Goal: Check status: Check status

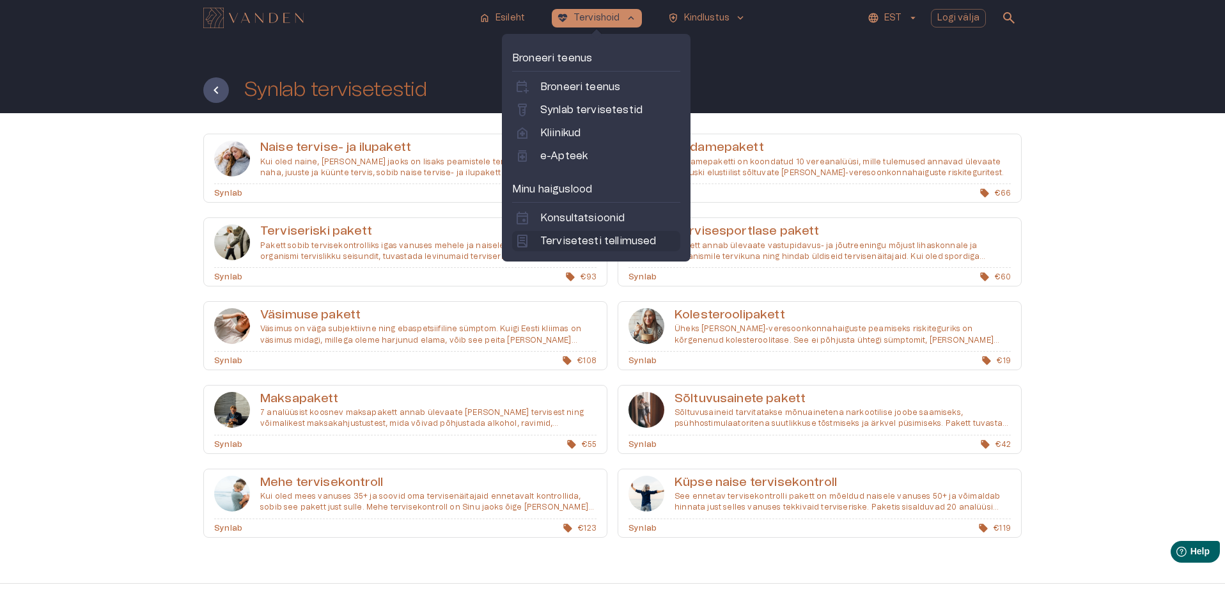
click at [583, 237] on p "Tervisetesti tellimused" at bounding box center [598, 240] width 116 height 15
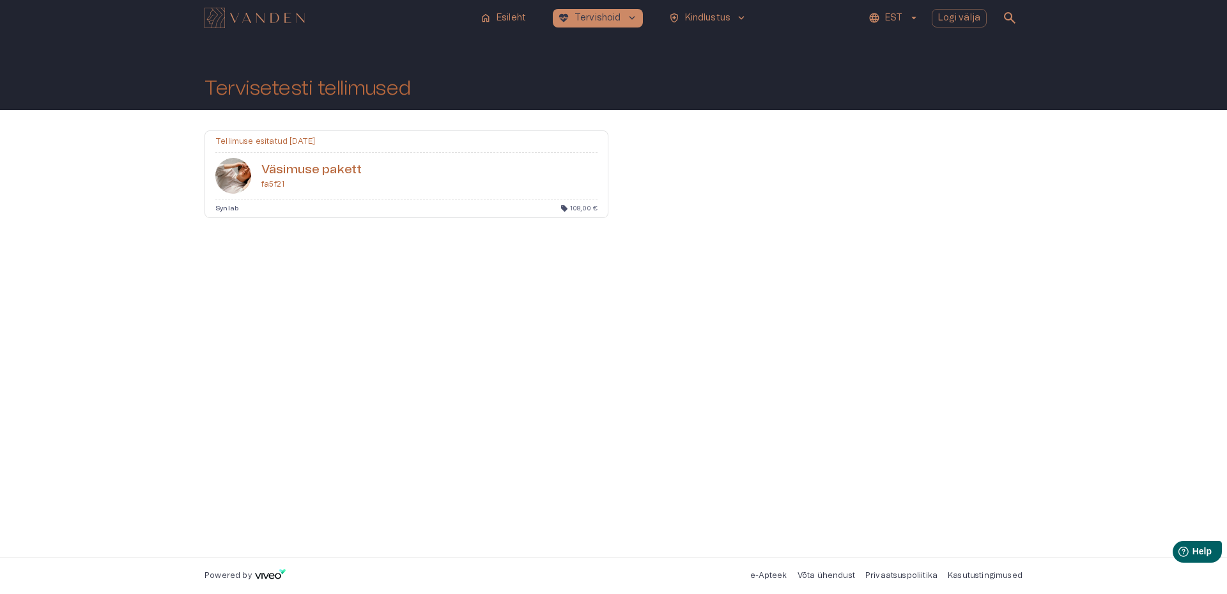
click at [342, 160] on div "Väsimuse pakett fa5f21" at bounding box center [406, 176] width 403 height 46
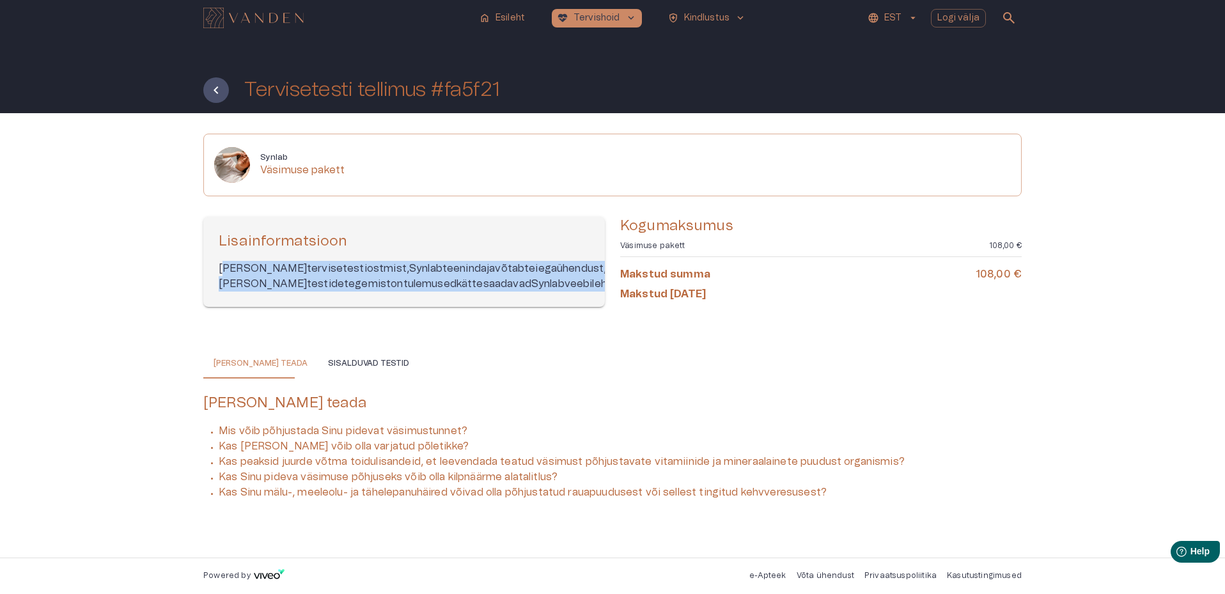
drag, startPoint x: 227, startPoint y: 263, endPoint x: 380, endPoint y: 297, distance: 156.5
click at [380, 291] on p "[PERSON_NAME] tervisetesti ostmist, Synlab teenindaja võtab teiega ühendust, et…" at bounding box center [404, 276] width 371 height 31
drag, startPoint x: 215, startPoint y: 263, endPoint x: 313, endPoint y: 302, distance: 105.3
click at [313, 302] on div "Lisainformatsioon [PERSON_NAME] tervisetesti ostmist, Synlab teenindaja võtab t…" at bounding box center [403, 262] width 401 height 90
copy p "[PERSON_NAME] tervisetesti ostmist, Synlab teenindaja võtab teiega ühendust, et…"
